Goal: Task Accomplishment & Management: Use online tool/utility

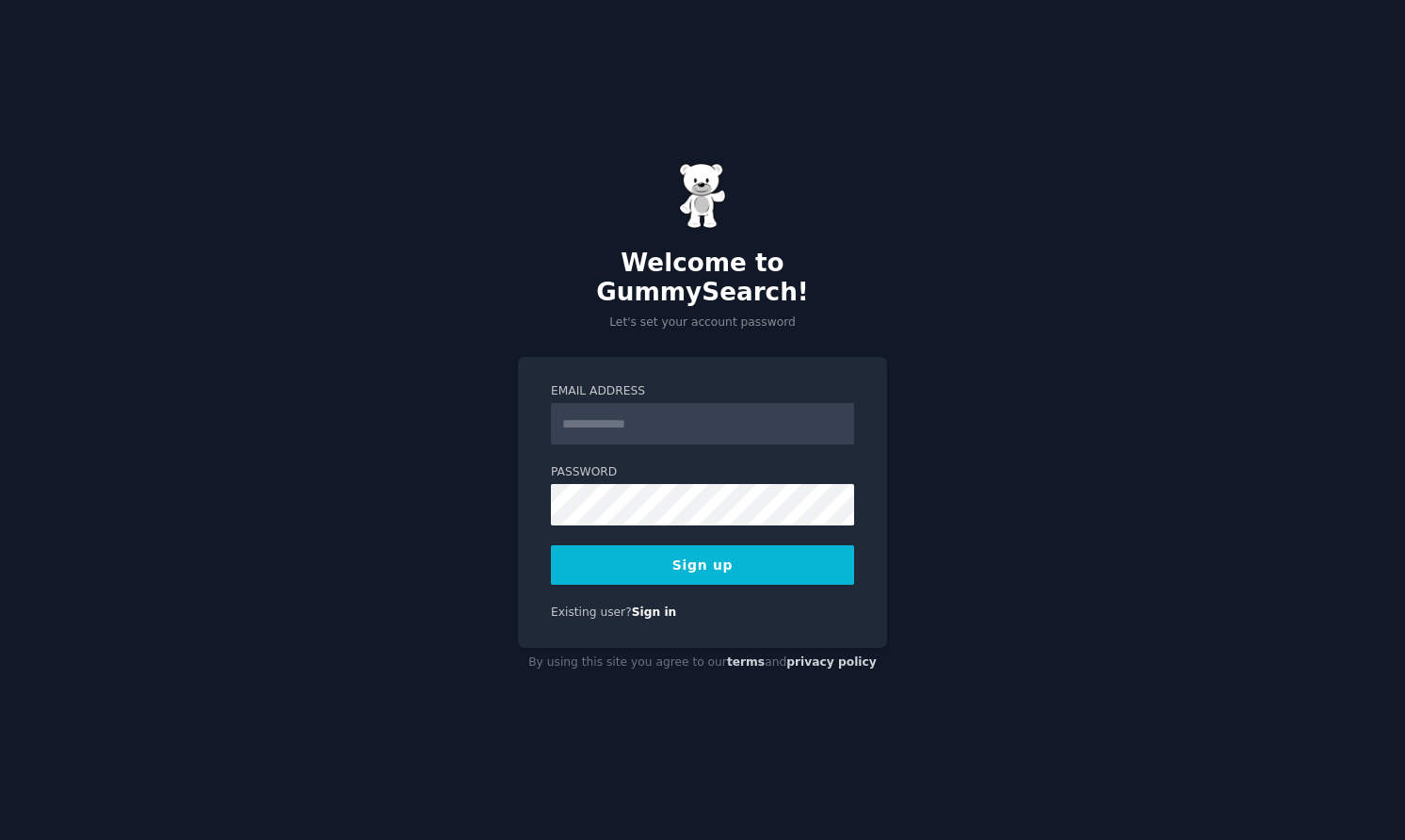
click at [592, 414] on input "Email Address" at bounding box center [703, 423] width 303 height 41
click at [481, 425] on div "Welcome to GummySearch! Let's set your account password Email Address Password …" at bounding box center [702, 420] width 1405 height 840
click at [640, 413] on input "Email Address" at bounding box center [703, 423] width 303 height 41
type input "**********"
click at [667, 430] on form "**********" at bounding box center [703, 484] width 303 height 202
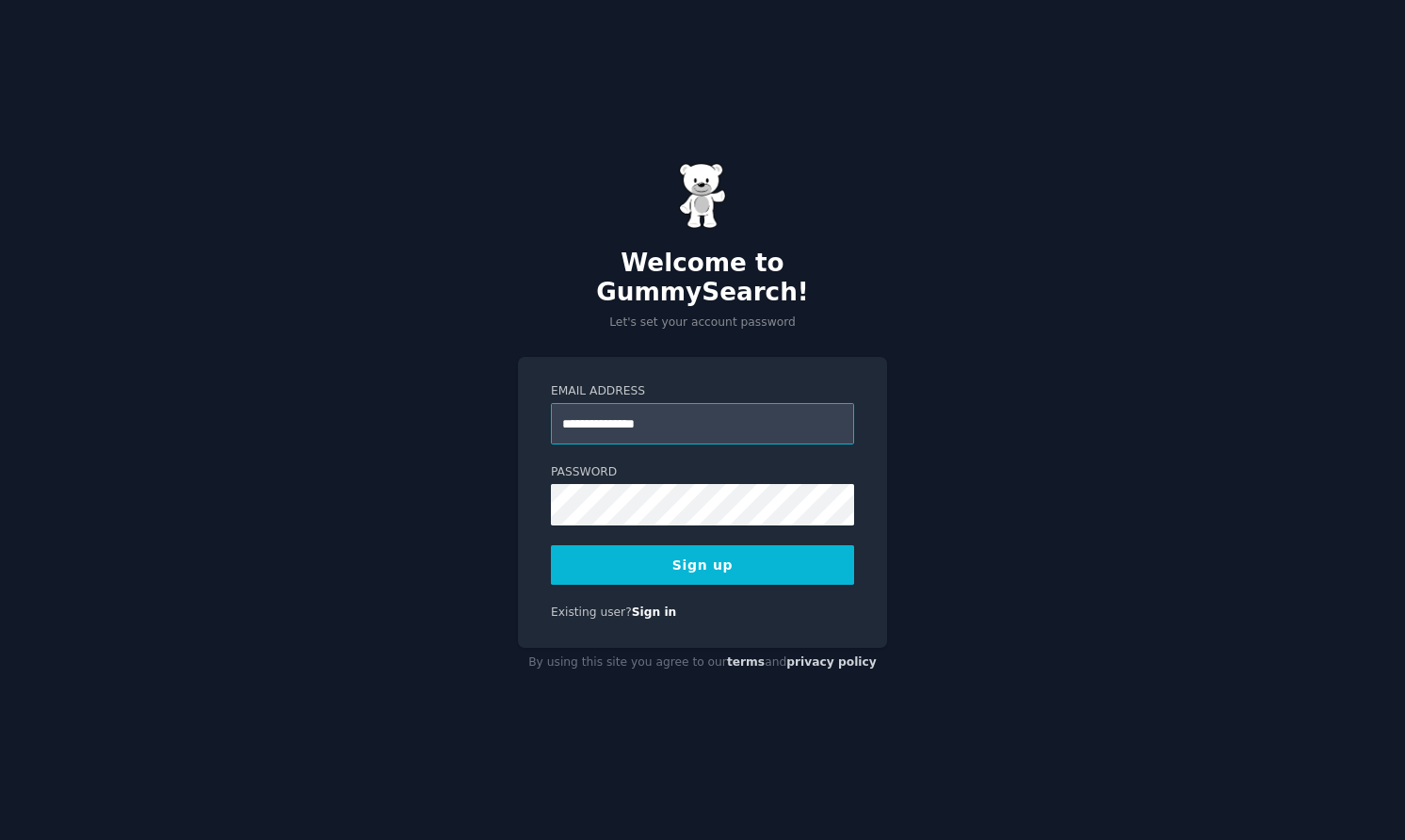
click at [692, 415] on input "**********" at bounding box center [703, 423] width 303 height 41
click at [784, 404] on input "**********" at bounding box center [703, 423] width 303 height 41
click at [679, 549] on button "Sign up" at bounding box center [703, 564] width 303 height 39
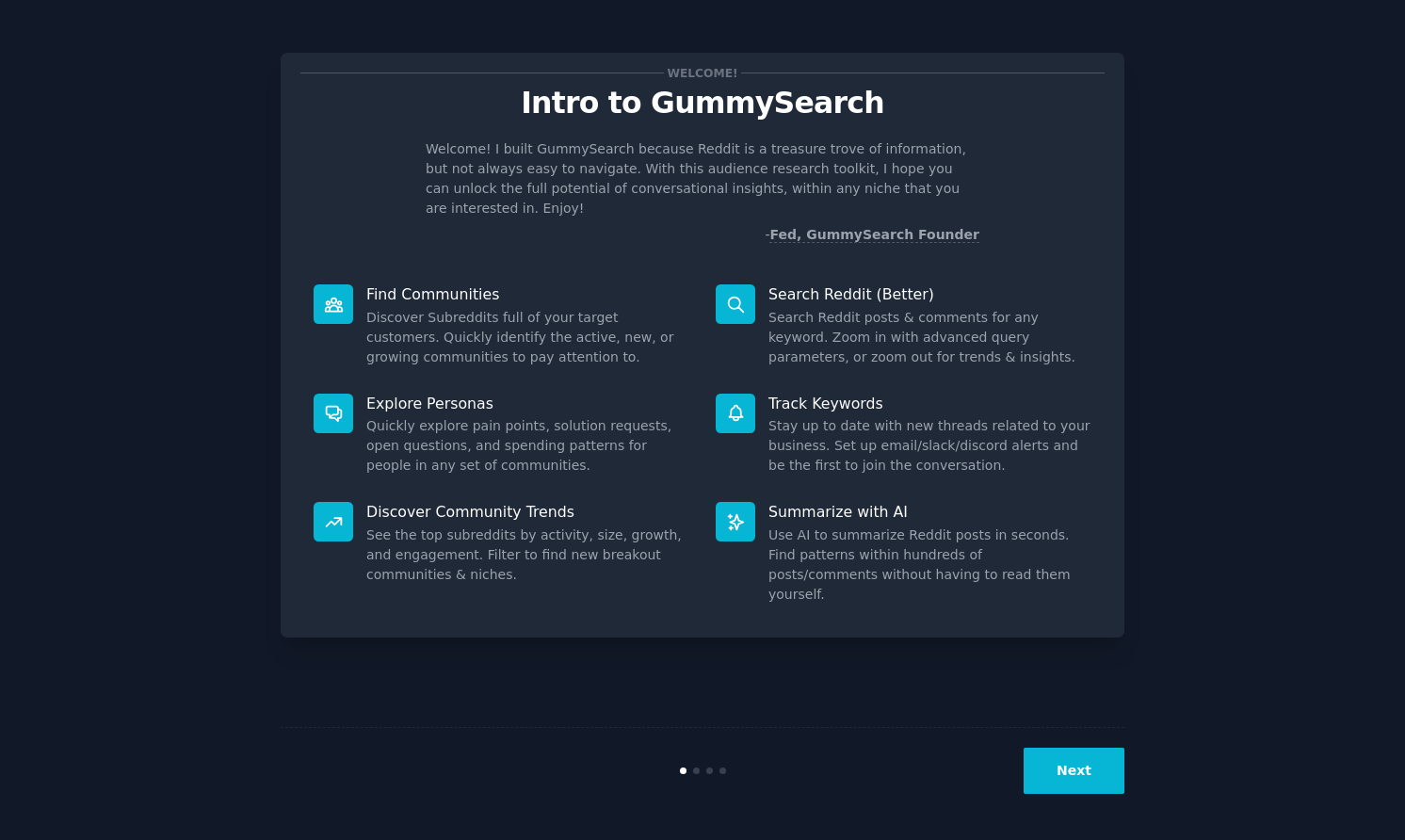
click at [1100, 758] on button "Next" at bounding box center [1074, 771] width 101 height 46
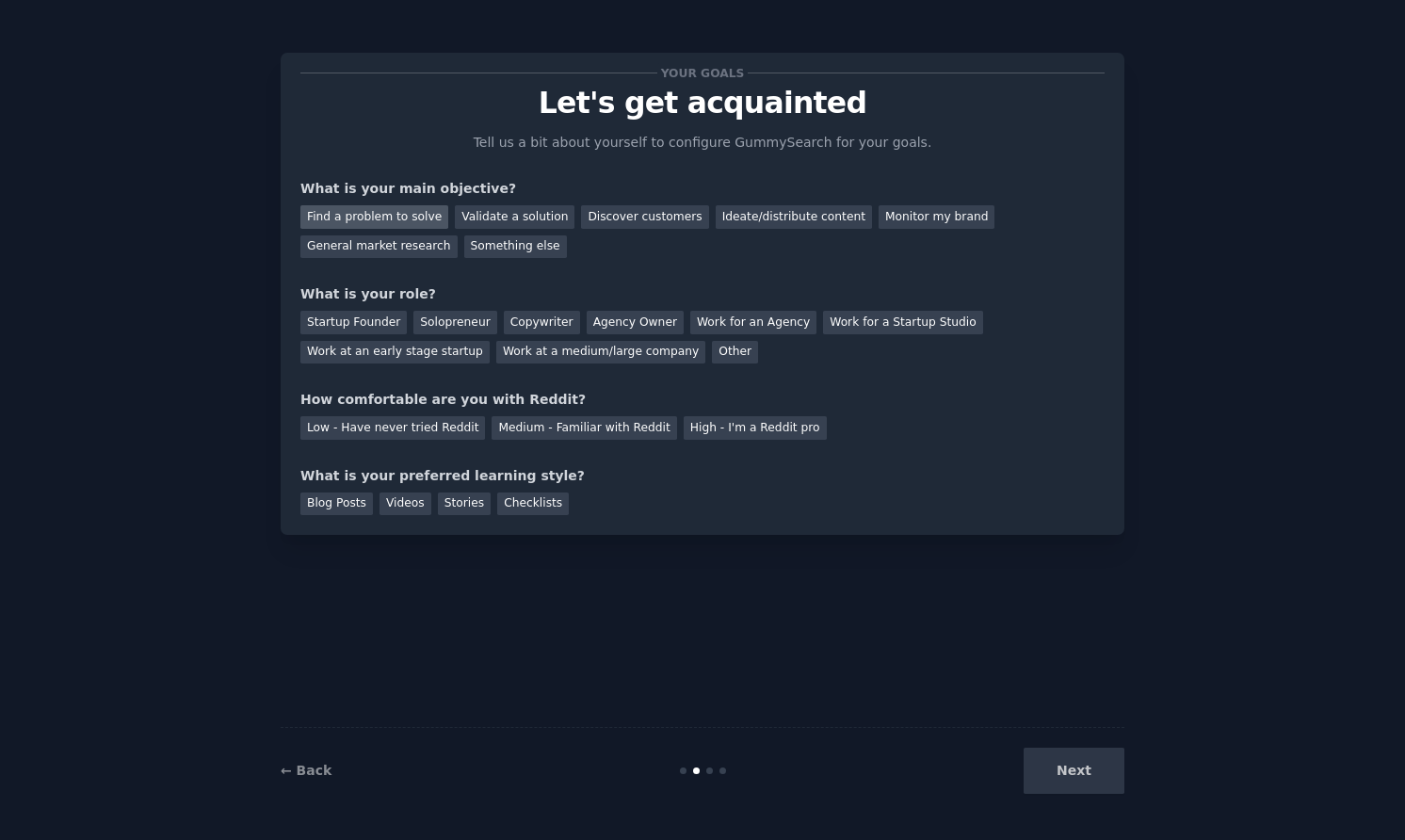
click at [391, 213] on div "Find a problem to solve" at bounding box center [375, 217] width 148 height 24
click at [508, 219] on div "Validate a solution" at bounding box center [515, 217] width 120 height 24
click at [386, 210] on div "Find a problem to solve" at bounding box center [375, 217] width 148 height 24
click at [450, 323] on div "Solopreneur" at bounding box center [455, 323] width 83 height 24
click at [581, 435] on div "Medium - Familiar with Reddit" at bounding box center [584, 427] width 184 height 24
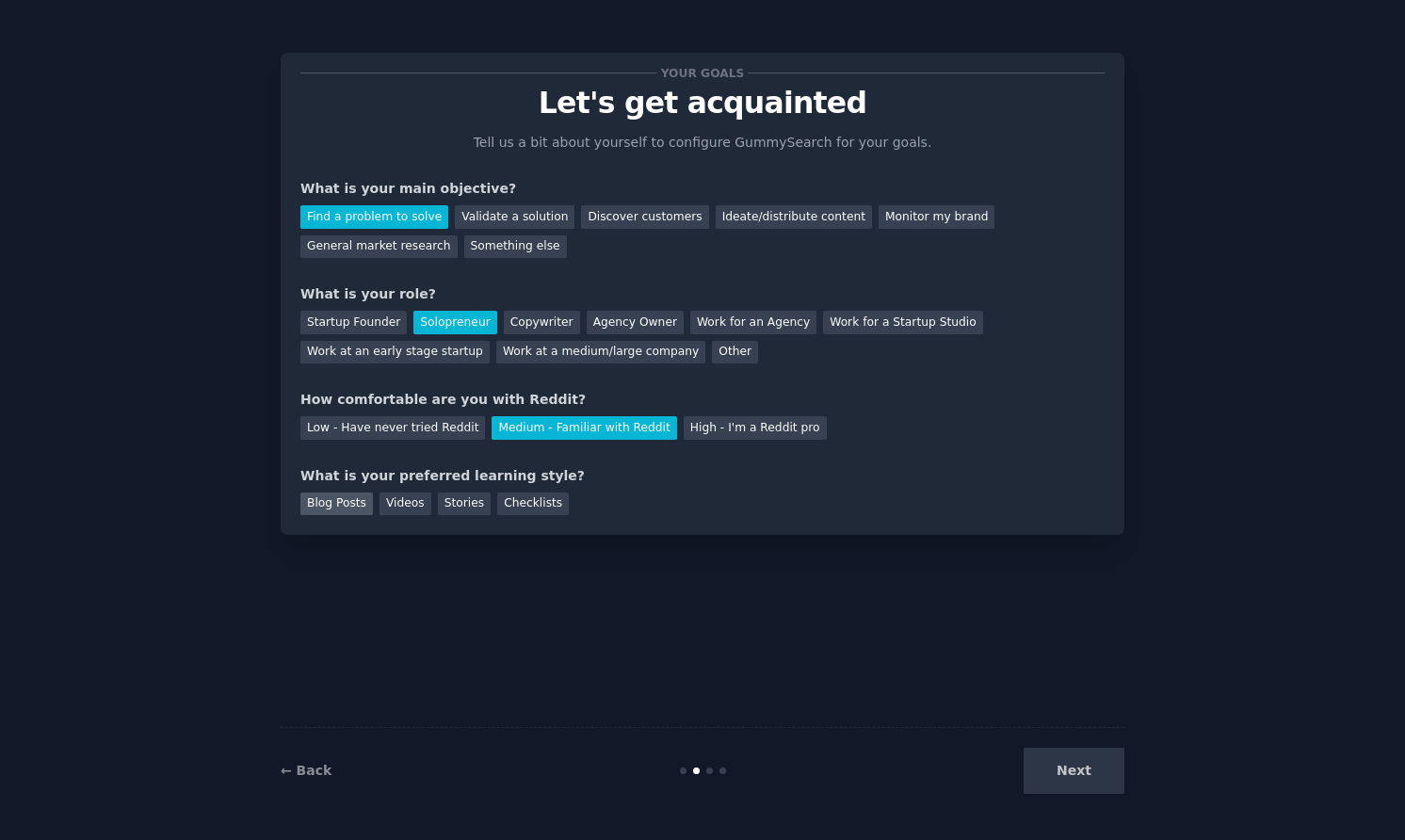
click at [356, 492] on div "Blog Posts" at bounding box center [337, 504] width 73 height 24
click at [1060, 782] on button "Next" at bounding box center [1074, 771] width 101 height 46
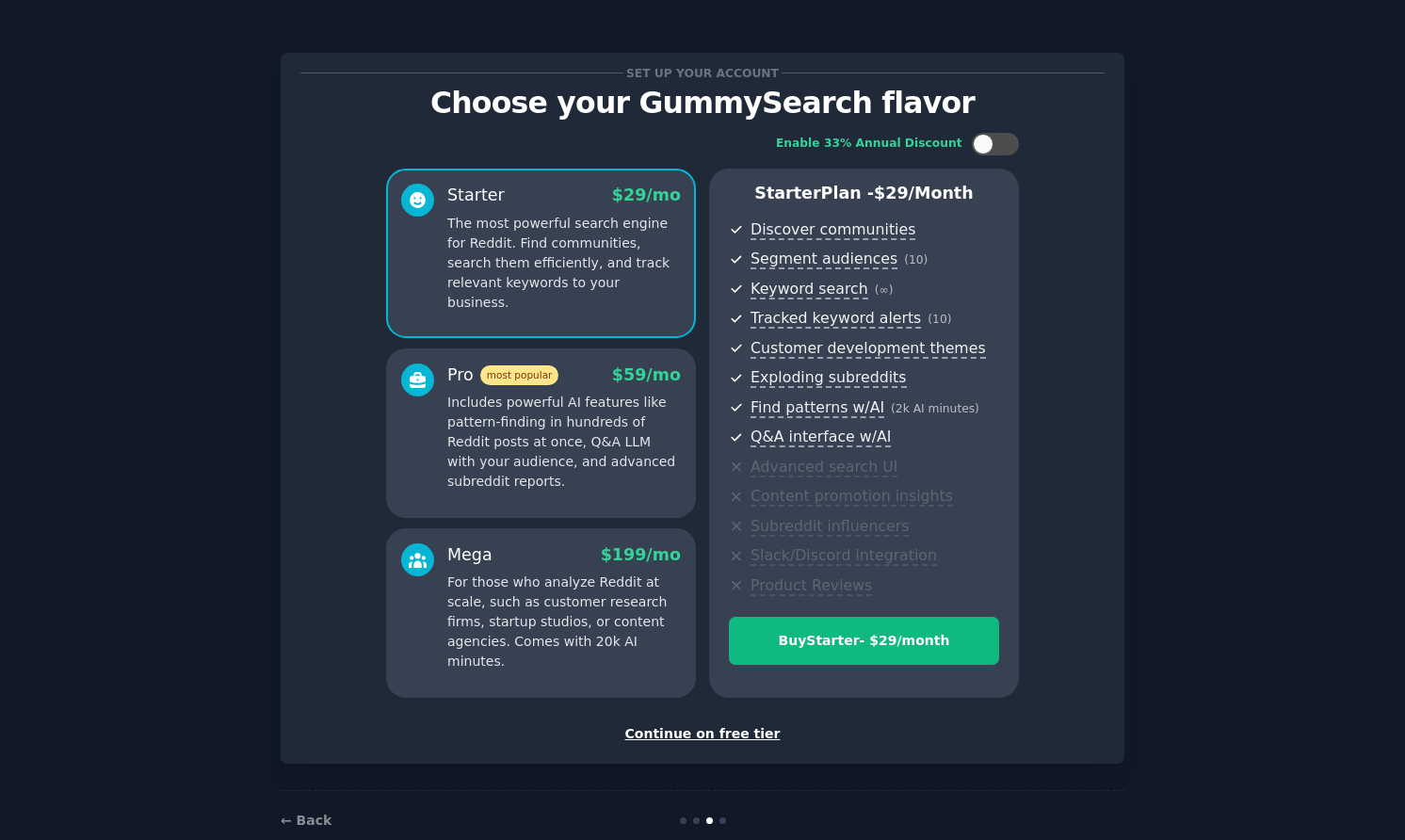
click at [708, 732] on div "Continue on free tier" at bounding box center [703, 733] width 805 height 20
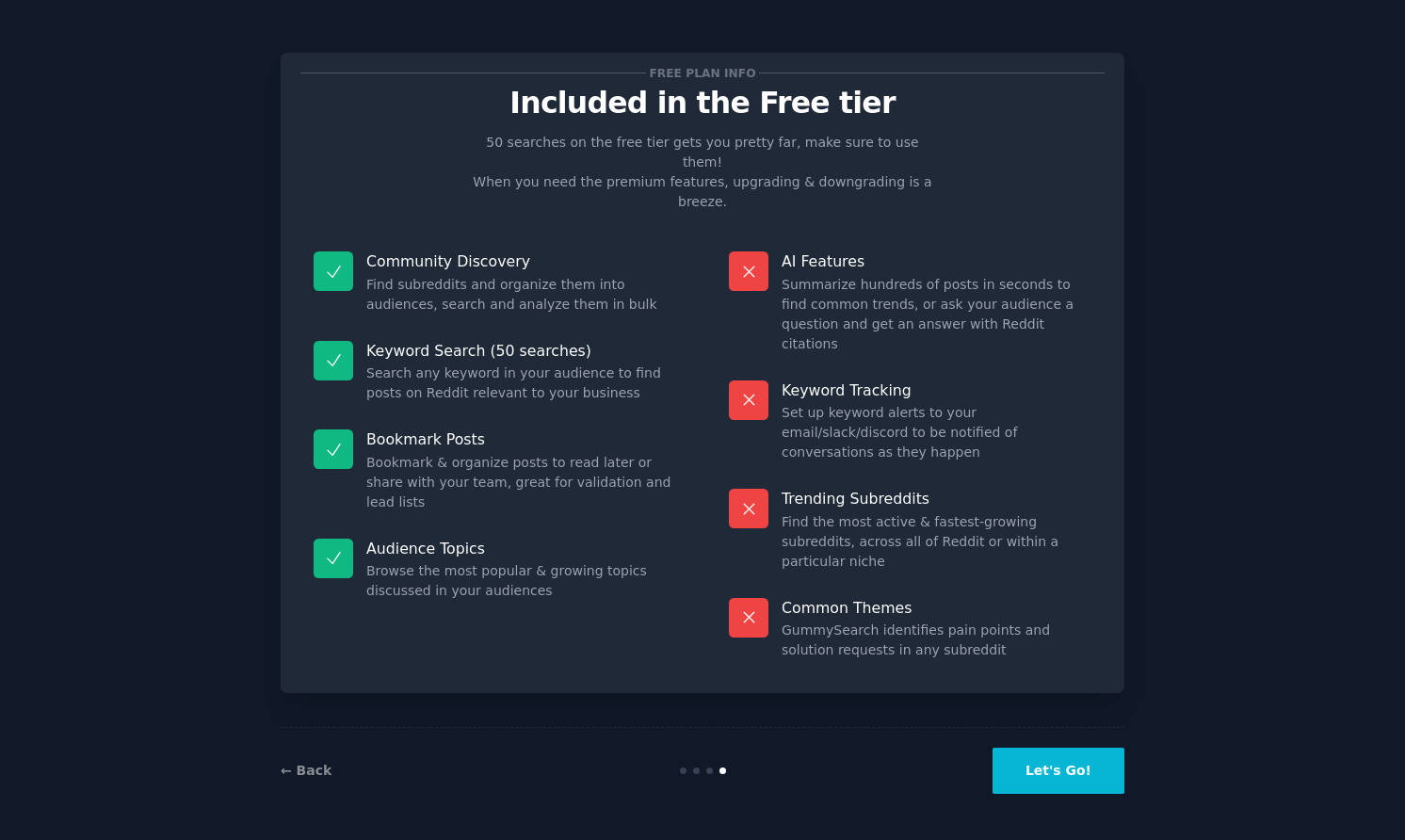
click at [1035, 776] on button "Let's Go!" at bounding box center [1058, 771] width 132 height 46
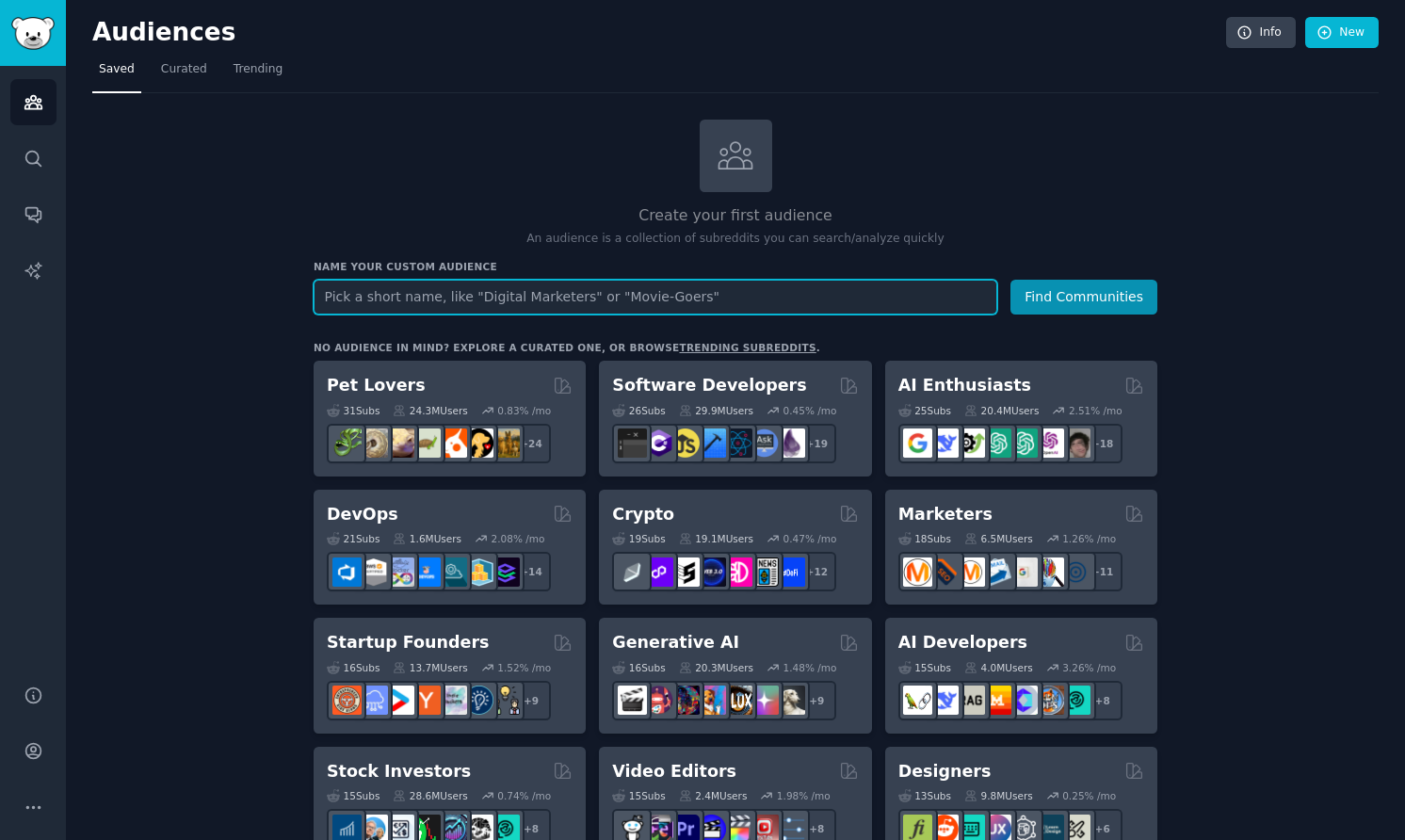
click at [452, 287] on input "text" at bounding box center [656, 297] width 684 height 35
type input "site:"
type input "H"
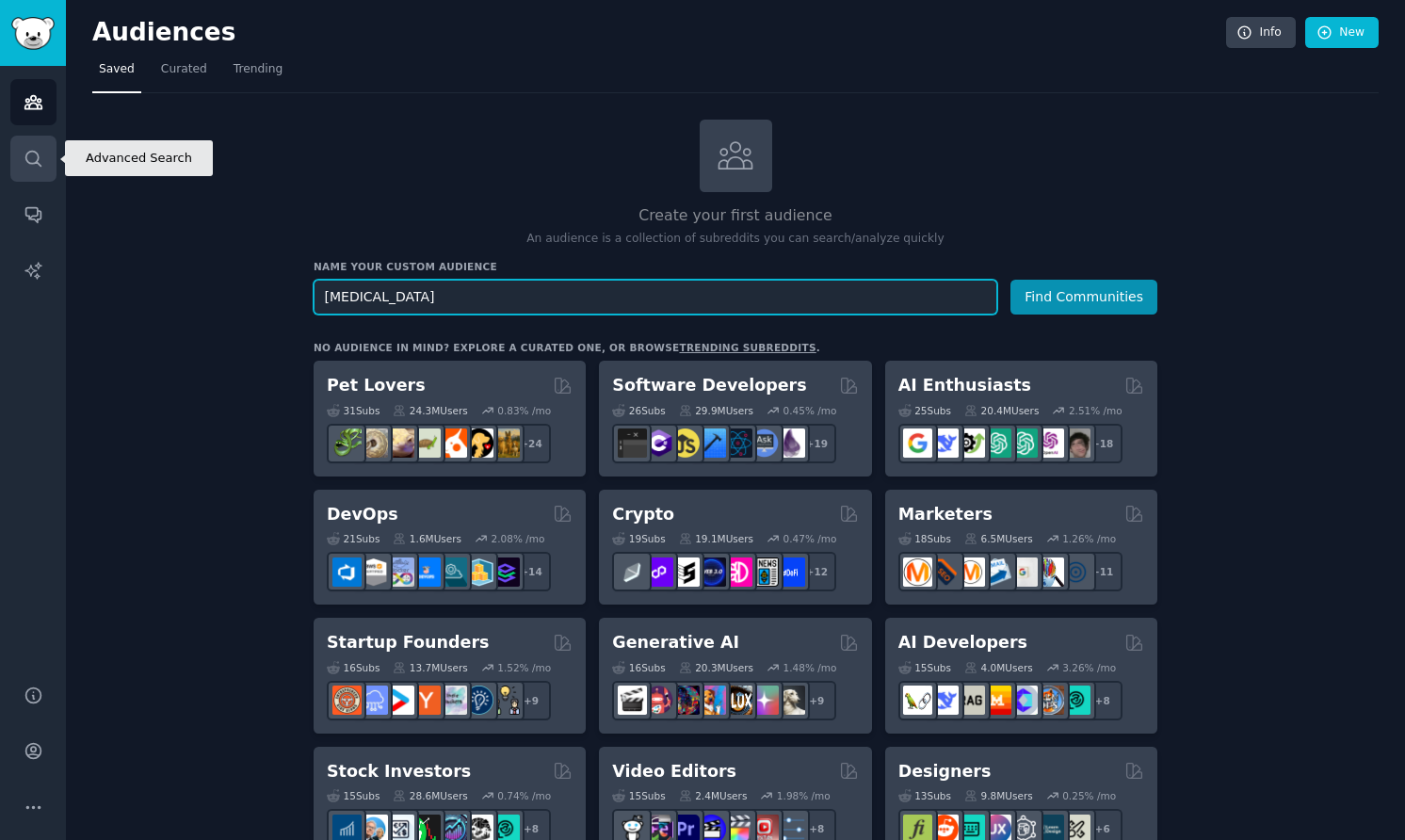
type input "[MEDICAL_DATA]"
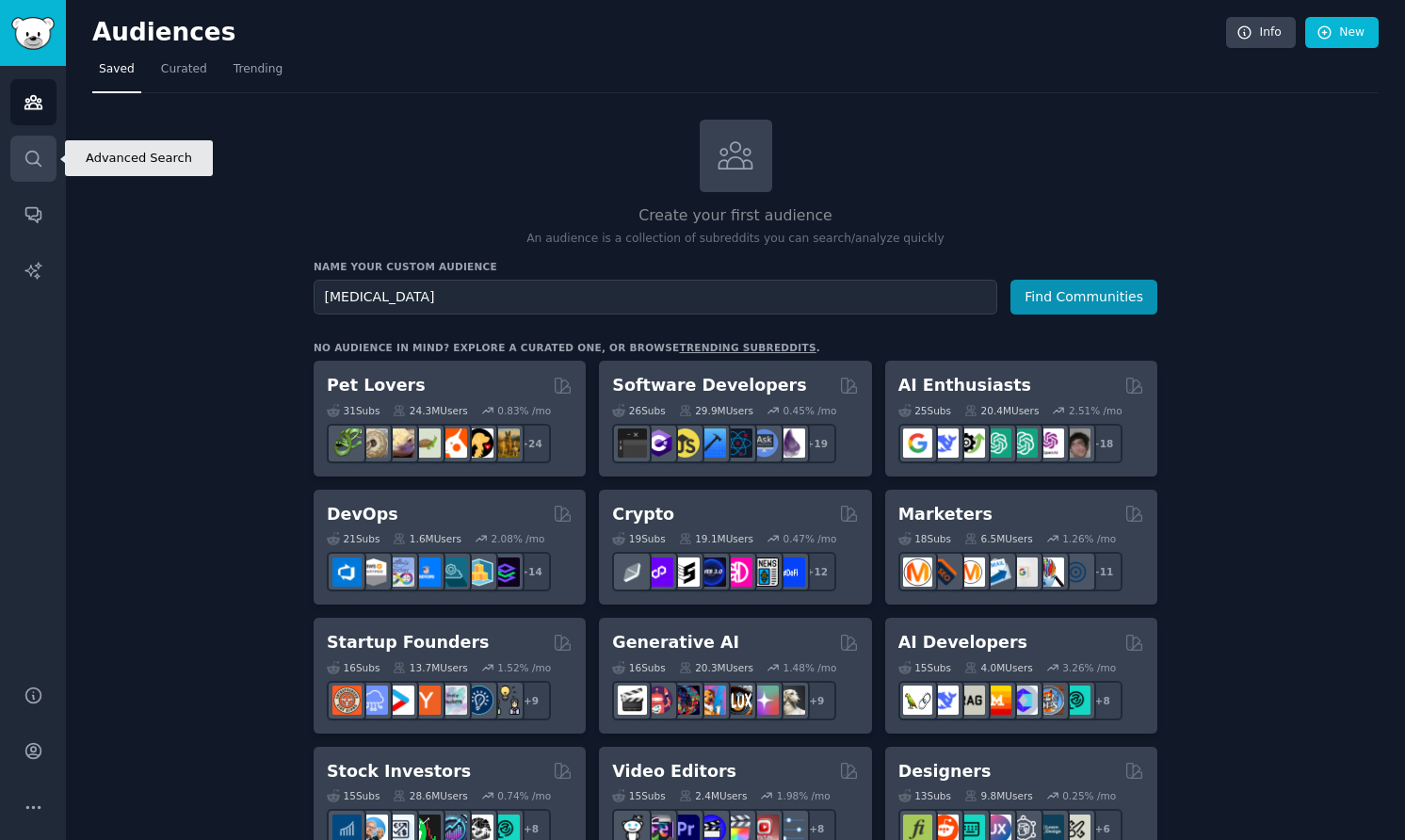
click at [37, 163] on icon "Sidebar" at bounding box center [33, 158] width 15 height 15
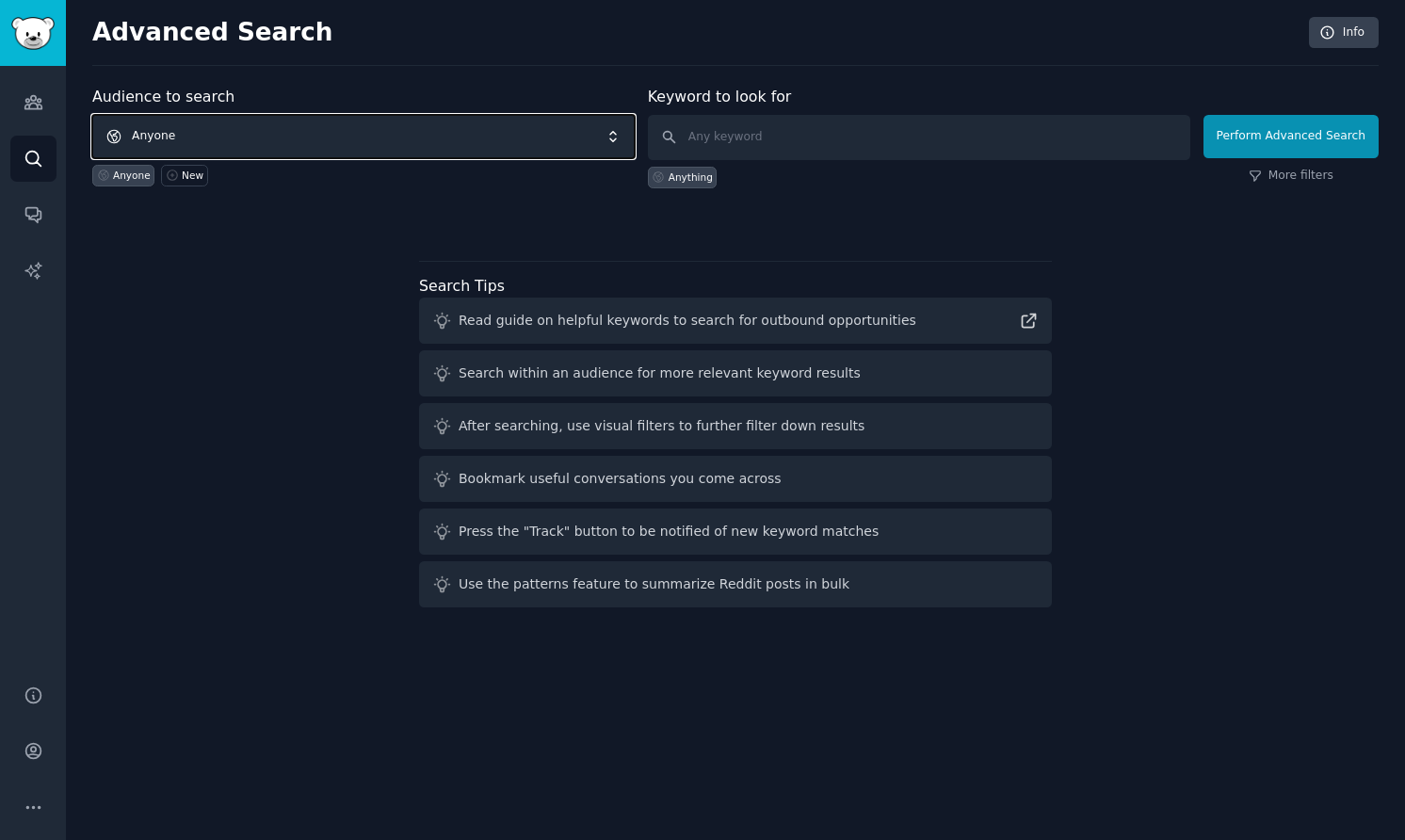
click at [459, 132] on span "Anyone" at bounding box center [363, 136] width 543 height 43
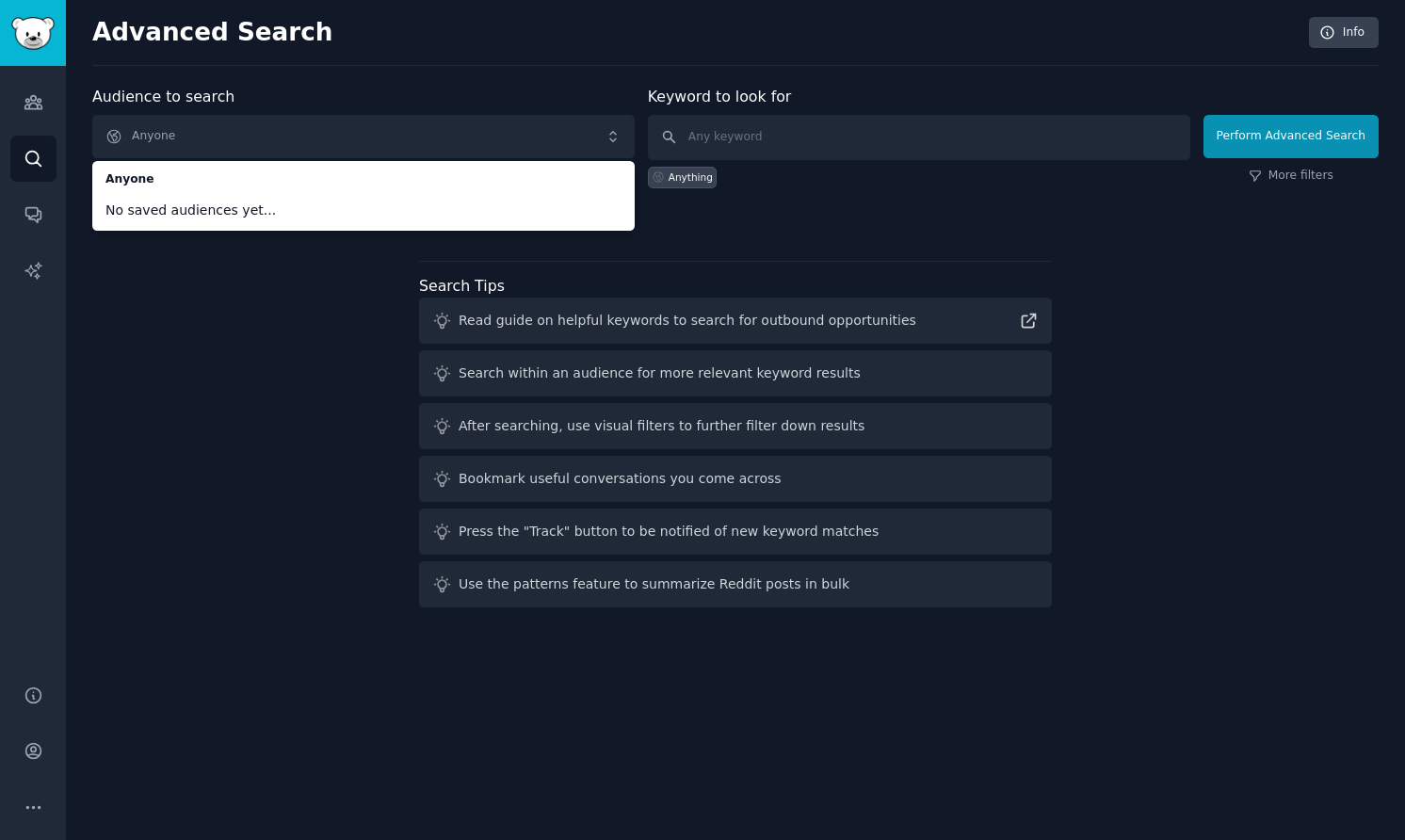
click at [459, 46] on h2 "Advanced Search" at bounding box center [695, 33] width 1206 height 30
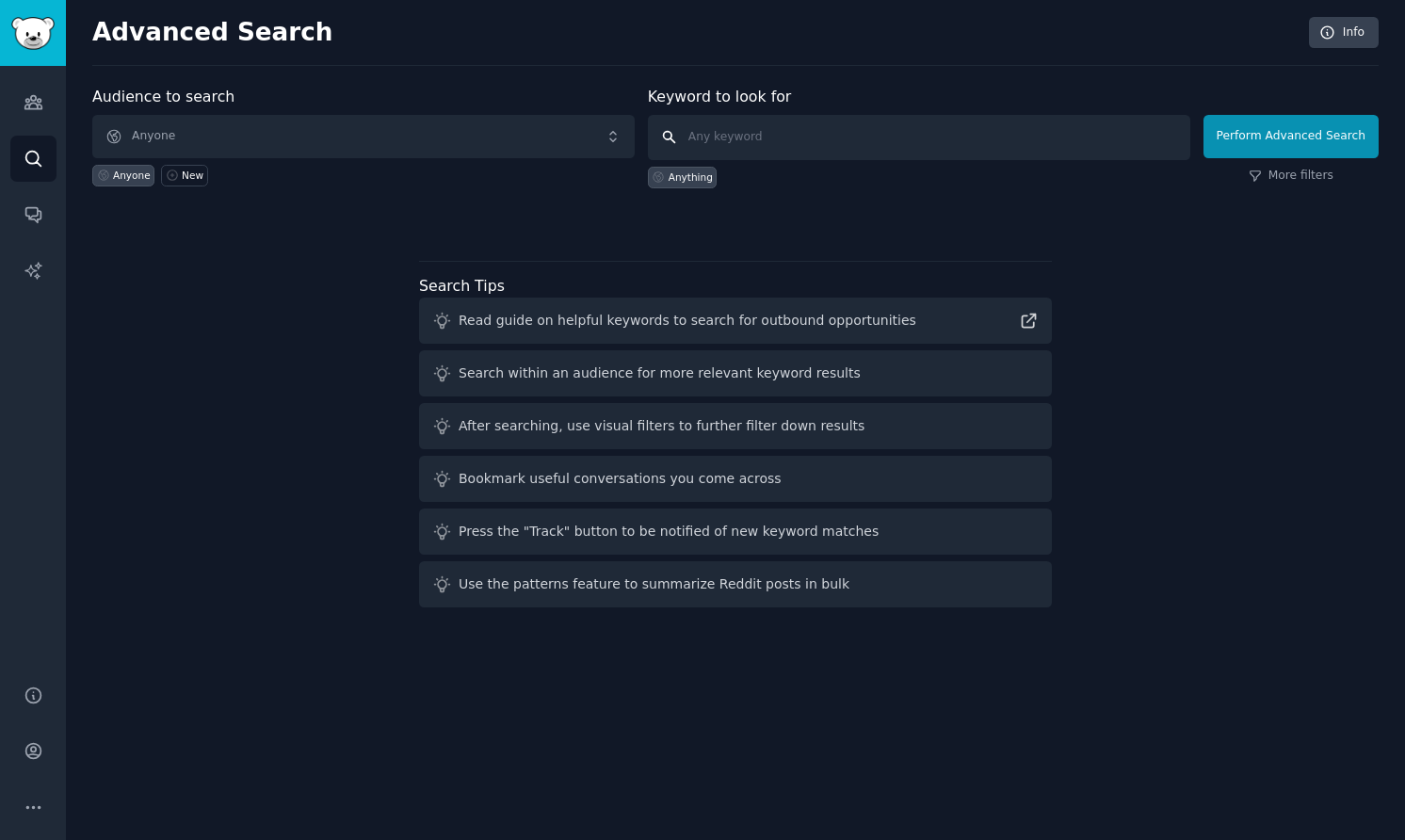
click at [774, 139] on input "text" at bounding box center [919, 137] width 543 height 45
click at [1287, 179] on link "More filters" at bounding box center [1291, 177] width 85 height 17
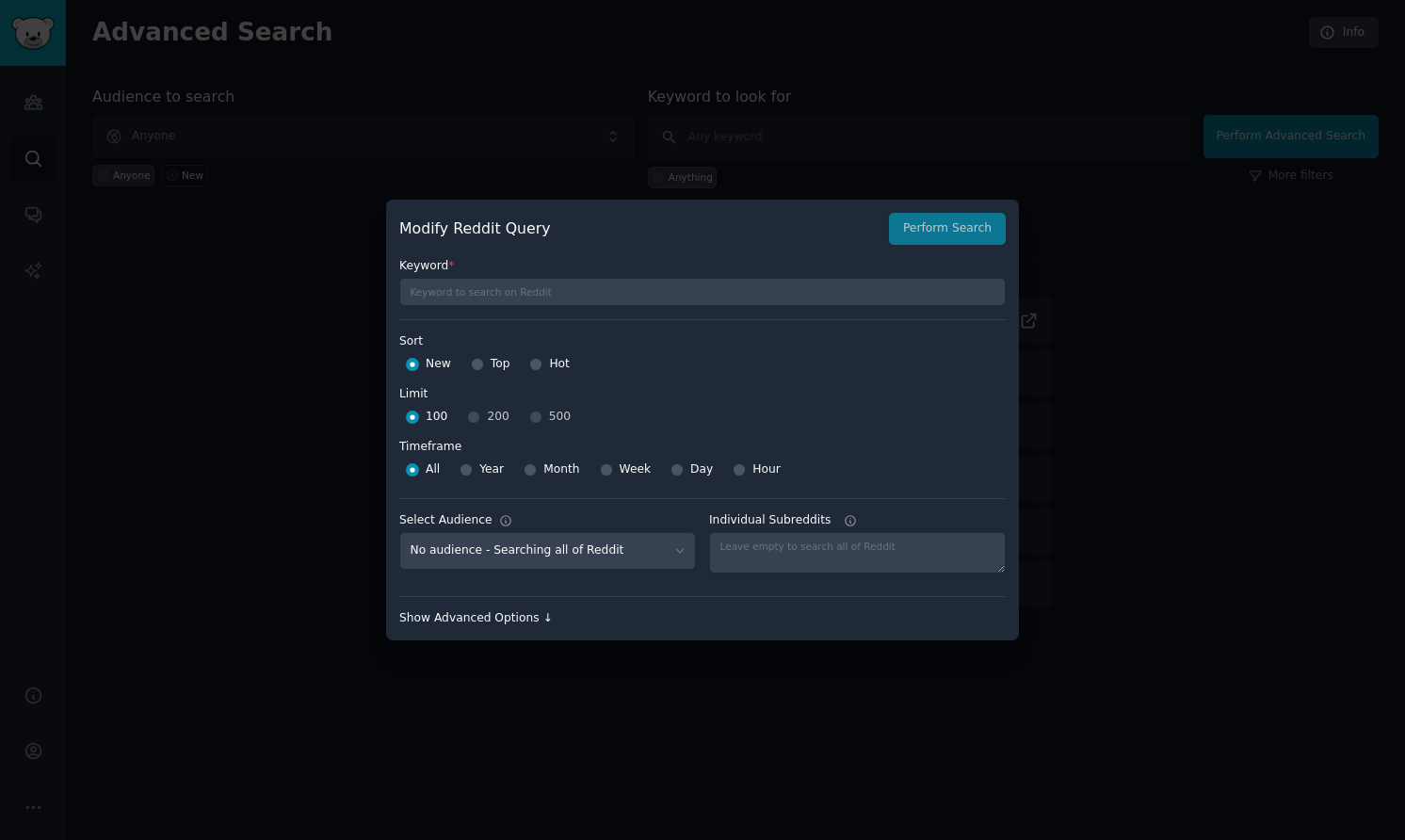
click at [521, 617] on div "Show Advanced Options ↓" at bounding box center [703, 618] width 607 height 17
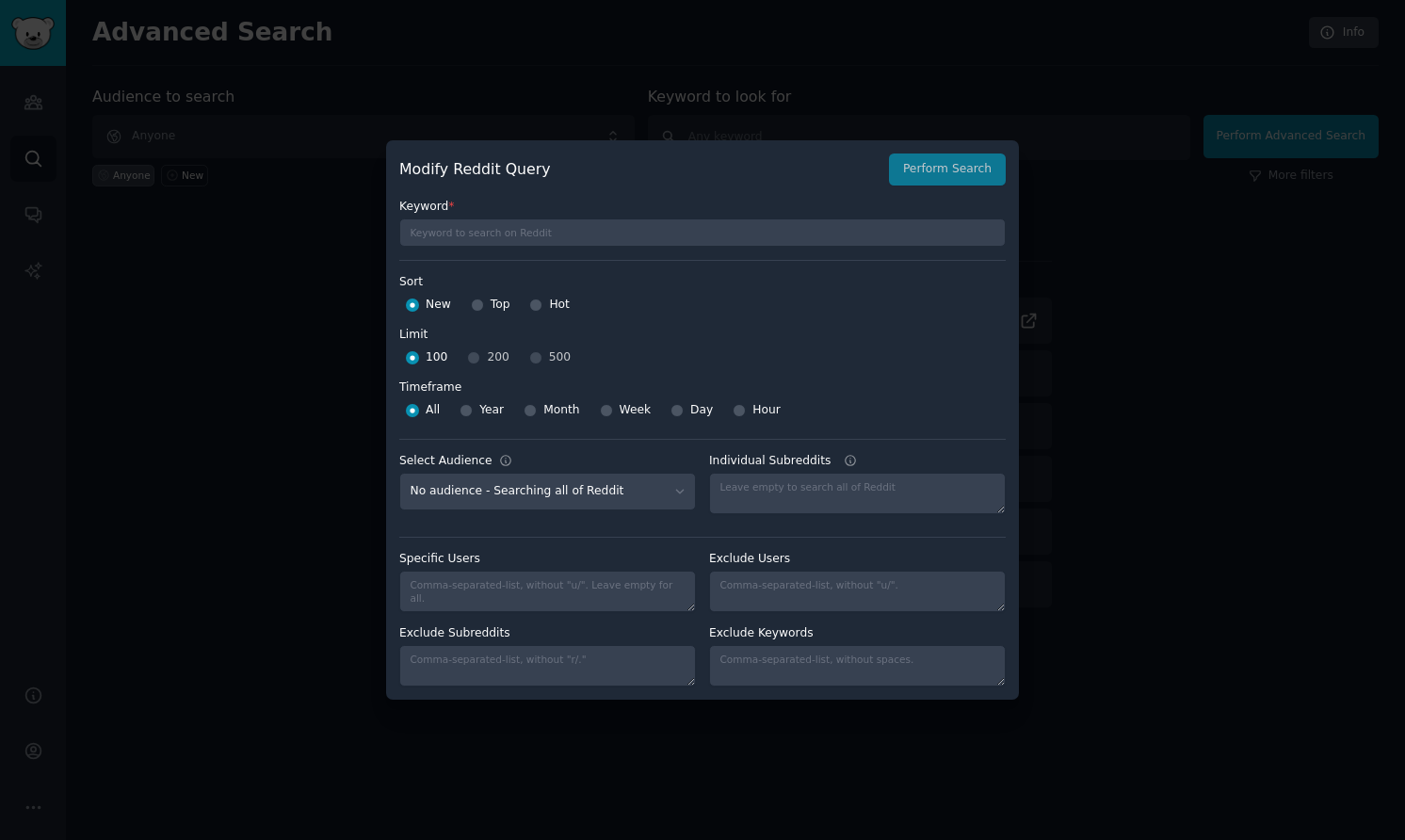
click at [493, 208] on label "Keyword *" at bounding box center [703, 207] width 607 height 17
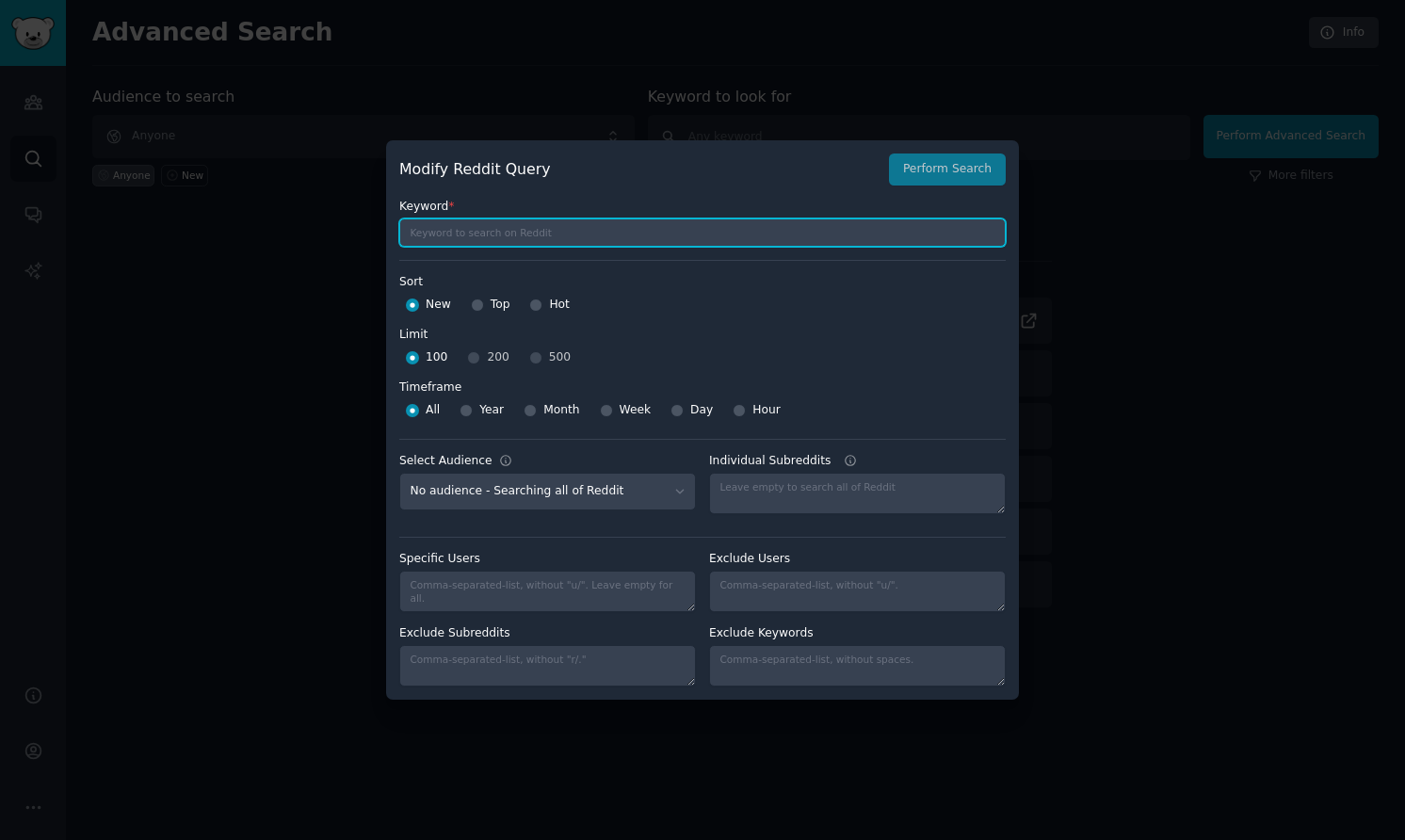
click at [476, 223] on input "text" at bounding box center [703, 232] width 607 height 28
type input "[MEDICAL_DATA]"
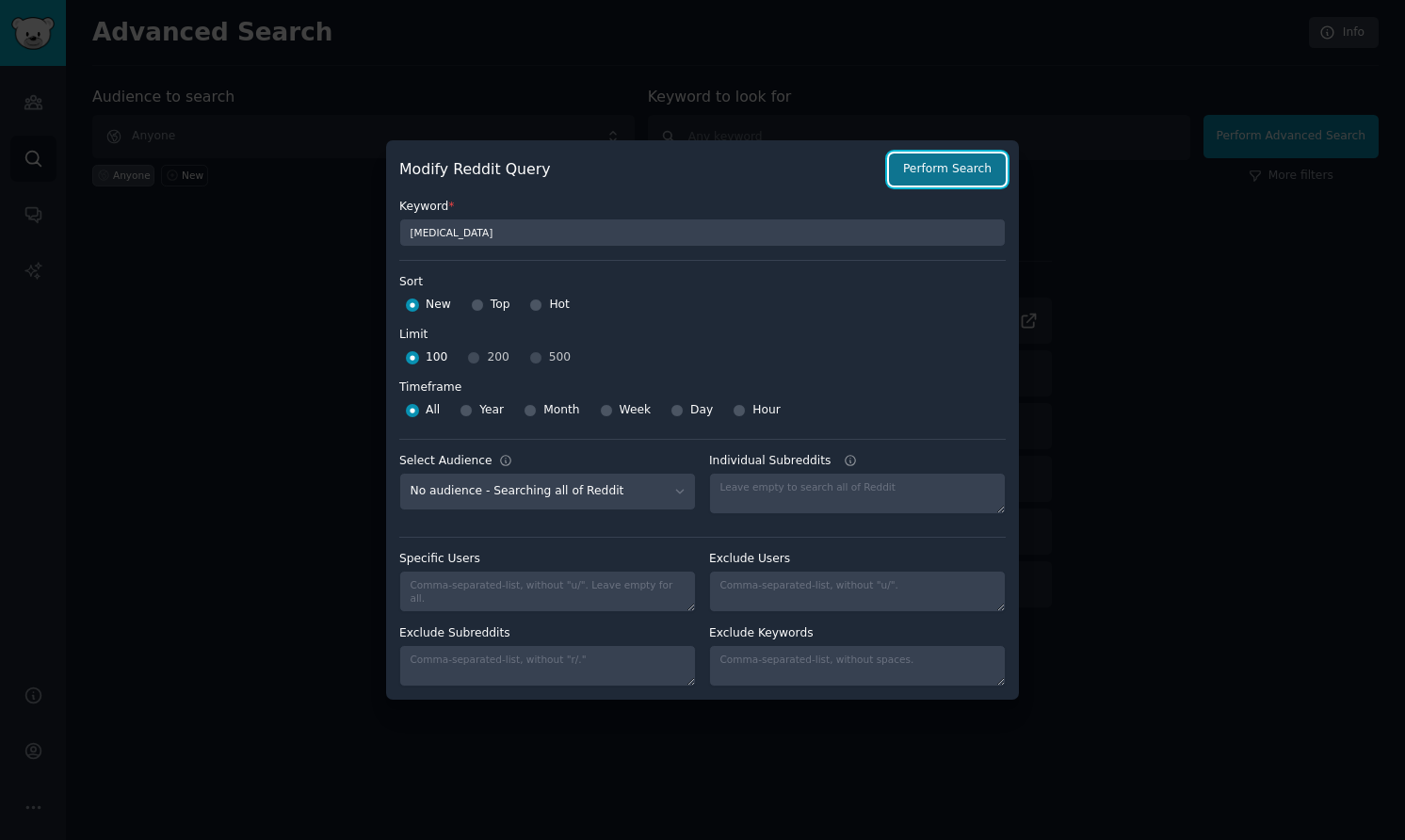
click at [893, 154] on button "Perform Search" at bounding box center [948, 169] width 117 height 32
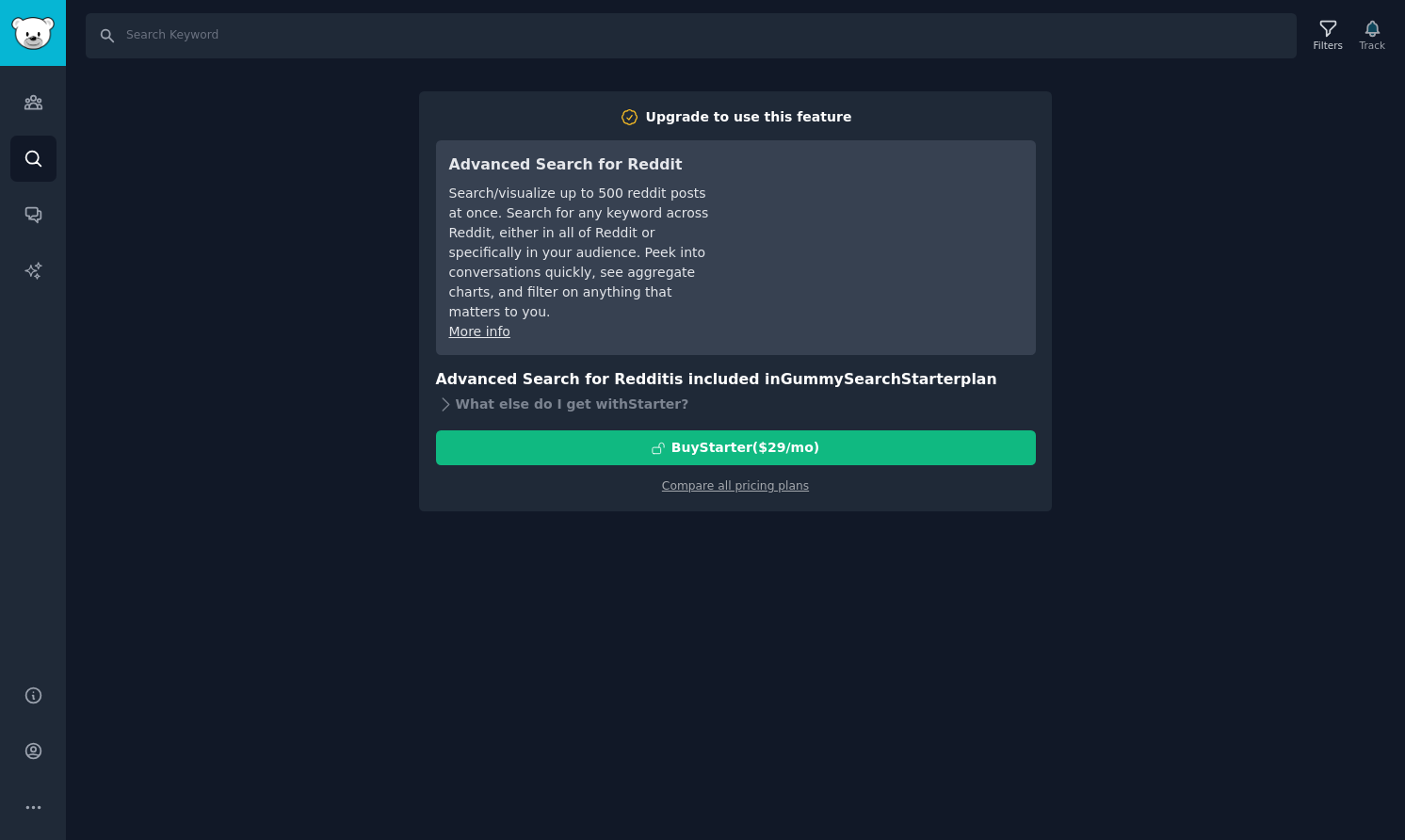
click at [406, 204] on div "Search Filters Track Upgrade to use this feature Advanced Search for Reddit Sea…" at bounding box center [736, 420] width 1340 height 840
click at [443, 37] on input "Search" at bounding box center [690, 36] width 1211 height 45
type input "[MEDICAL_DATA]"
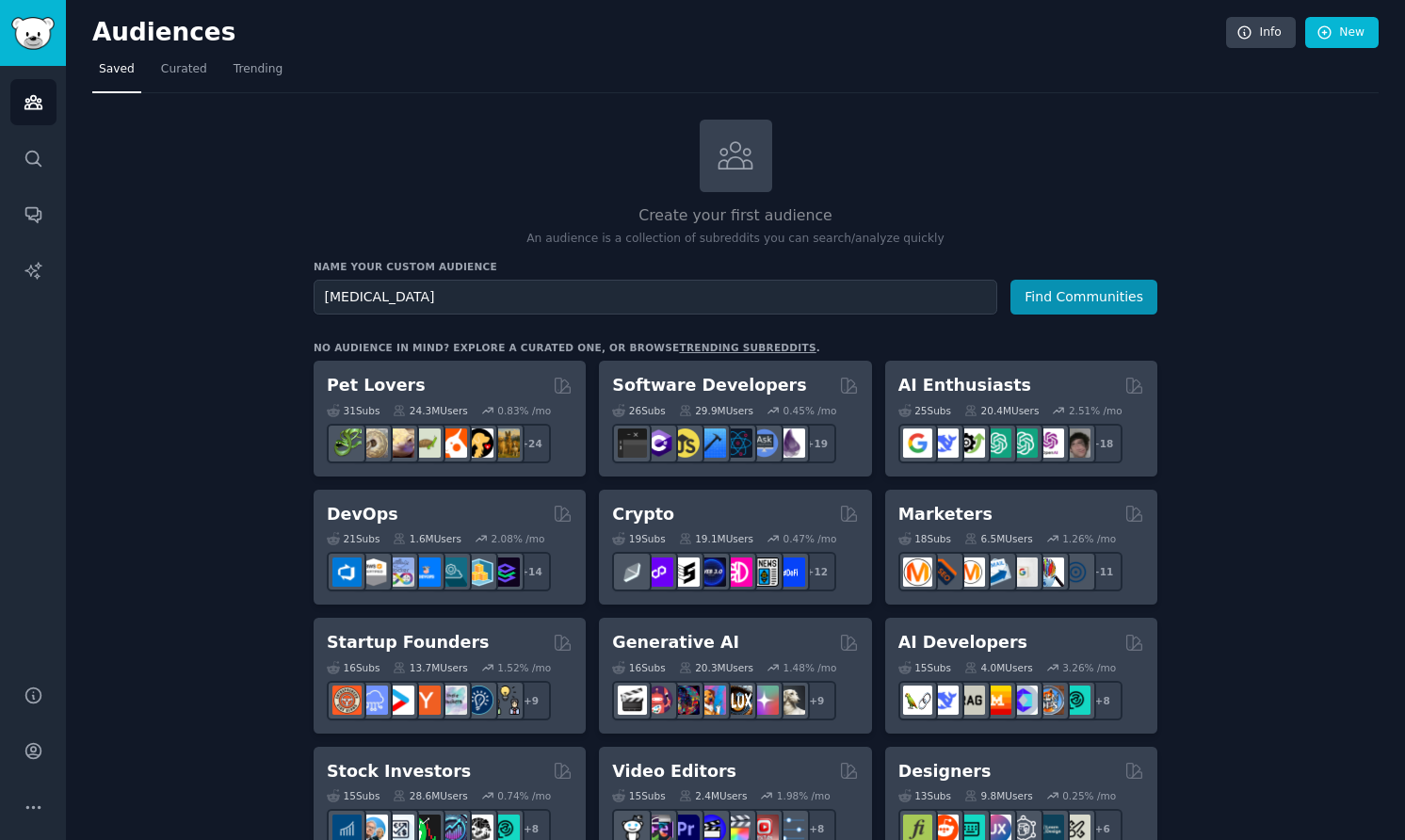
type input "[MEDICAL_DATA]"
click at [1010, 279] on button "Find Communities" at bounding box center [1083, 297] width 147 height 35
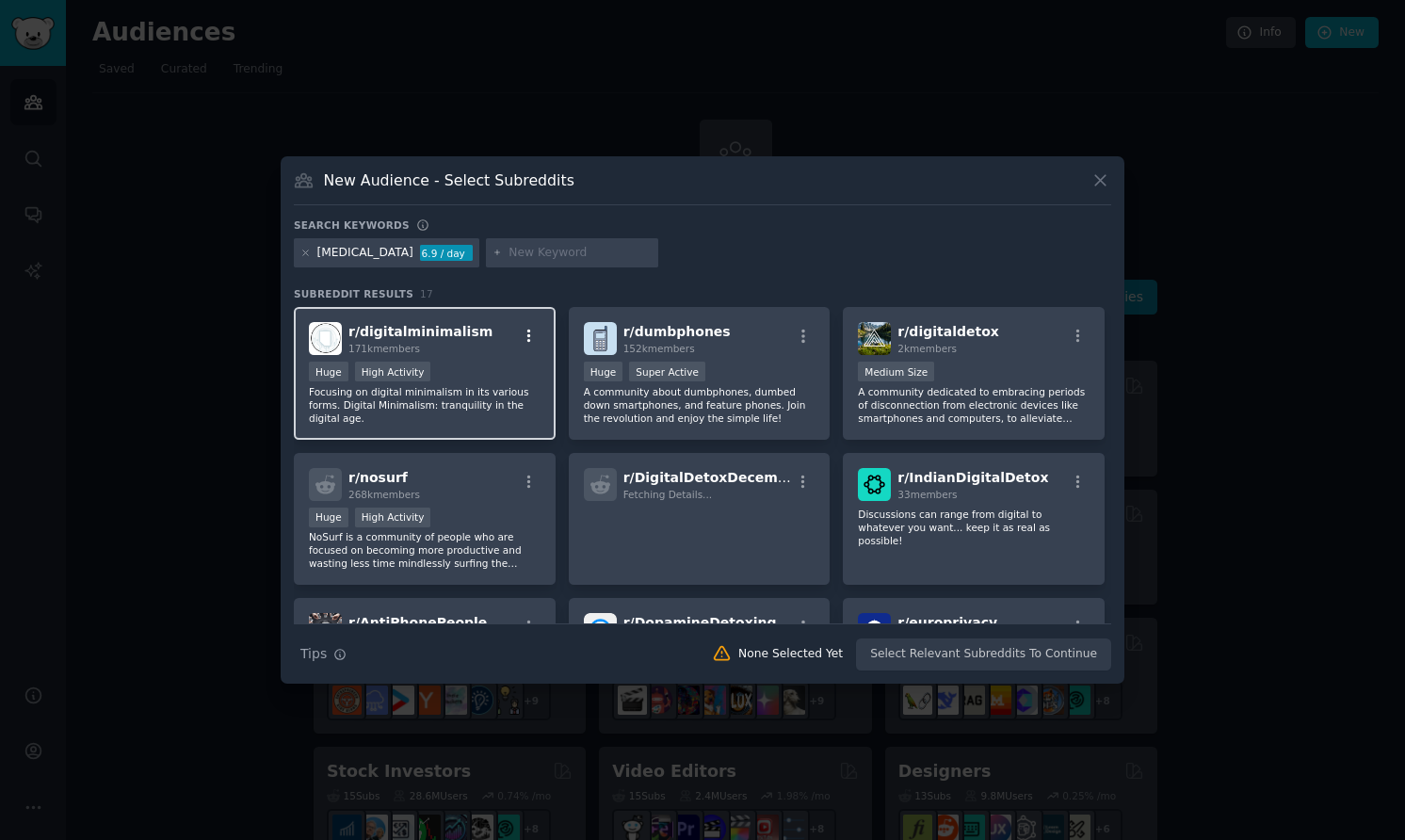
click at [521, 331] on icon "button" at bounding box center [529, 336] width 17 height 17
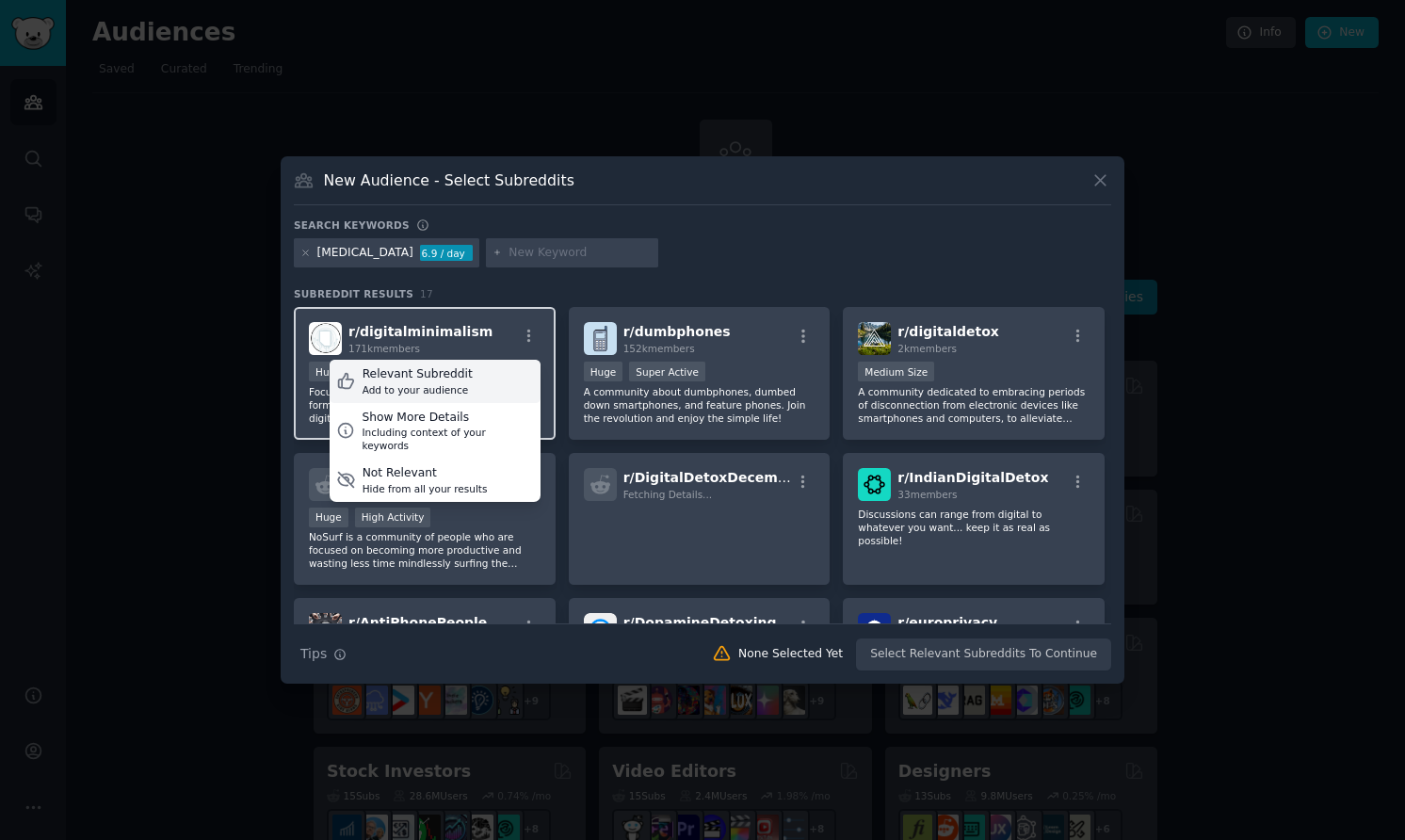
click at [472, 386] on div "Relevant Subreddit Add to your audience" at bounding box center [435, 381] width 211 height 43
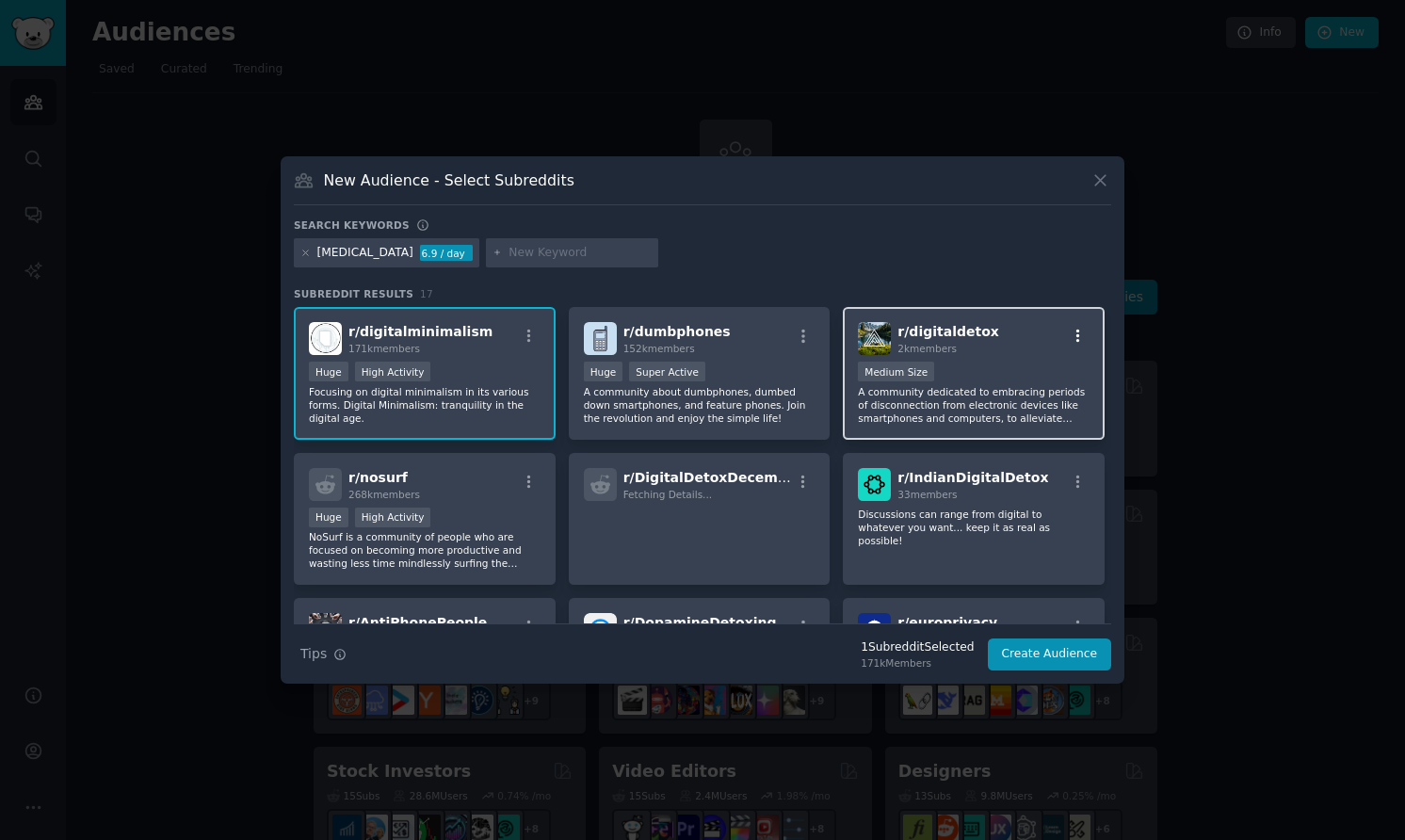
click at [1071, 340] on icon "button" at bounding box center [1078, 336] width 17 height 17
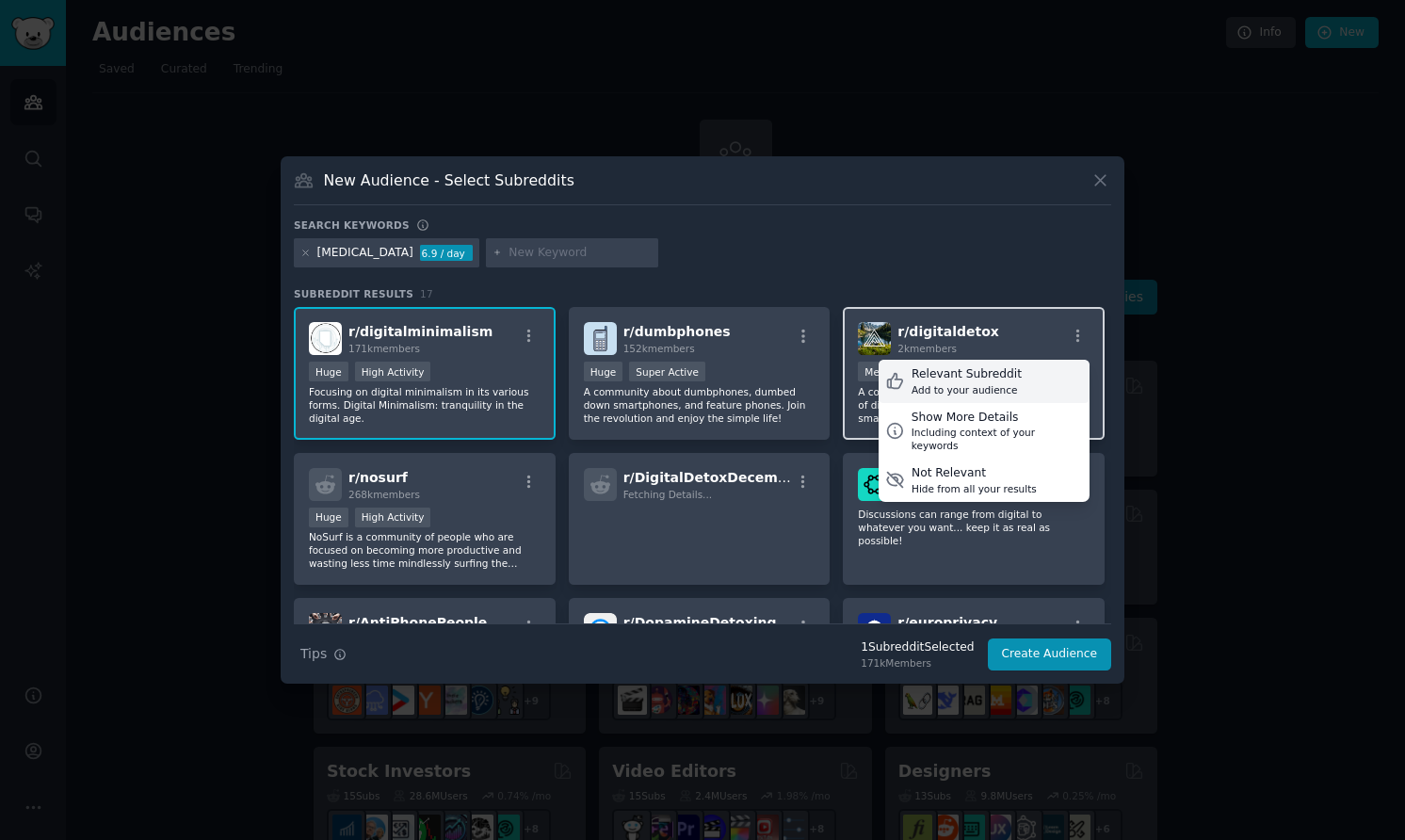
click at [1025, 383] on div "Relevant Subreddit Add to your audience" at bounding box center [984, 381] width 211 height 43
